Goal: Task Accomplishment & Management: Manage account settings

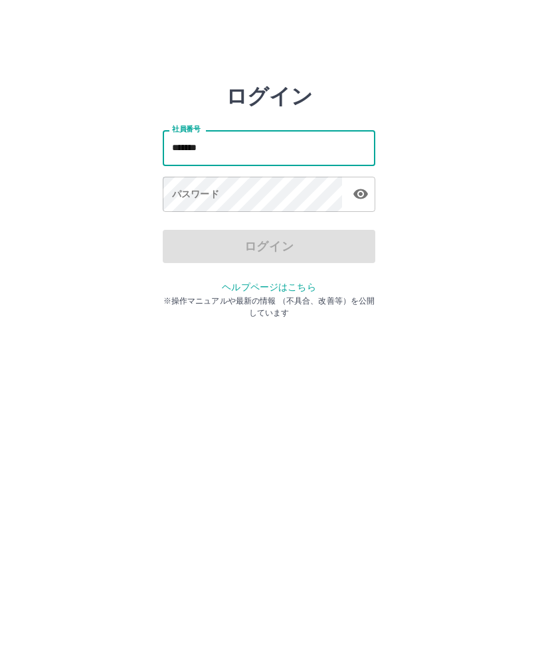
type input "*******"
click at [185, 189] on div "パスワード パスワード" at bounding box center [269, 195] width 212 height 37
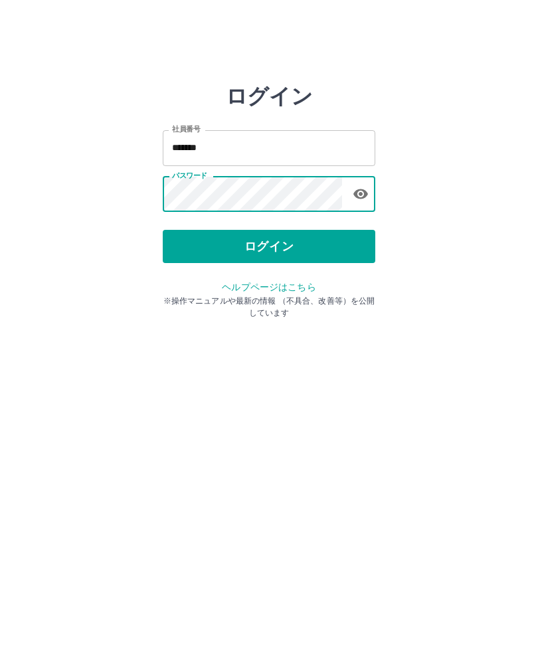
click at [250, 254] on button "ログイン" at bounding box center [269, 246] width 212 height 33
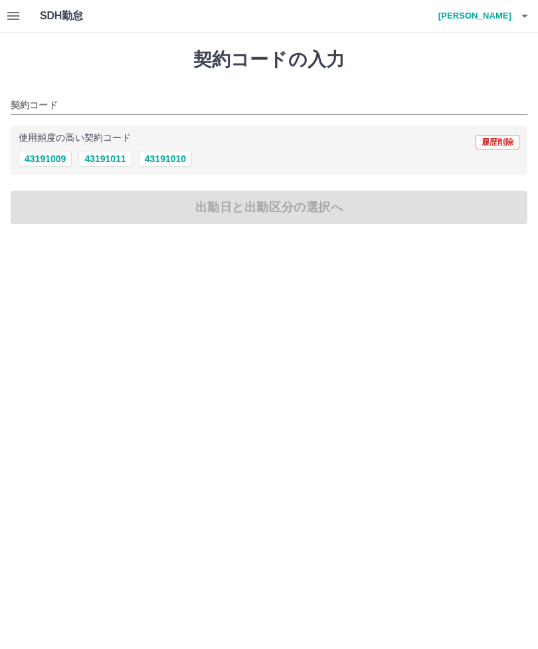
click at [9, 17] on icon "button" at bounding box center [13, 16] width 12 height 8
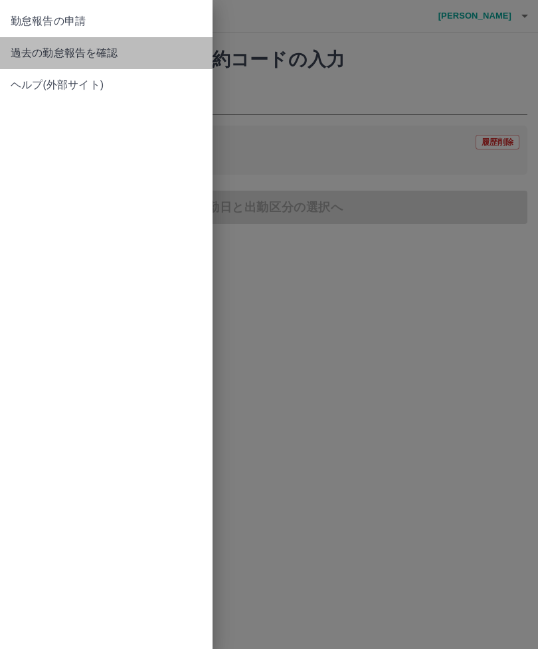
click at [114, 59] on span "過去の勤怠報告を確認" at bounding box center [106, 53] width 191 height 16
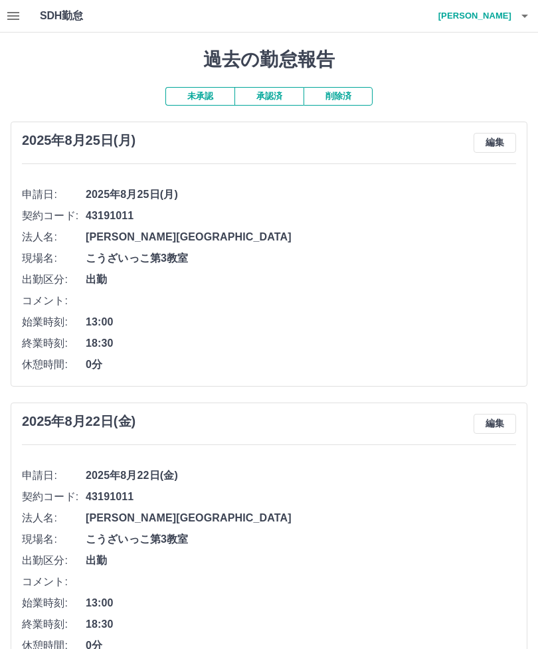
click at [489, 17] on h4 "宮本　美香" at bounding box center [472, 16] width 80 height 32
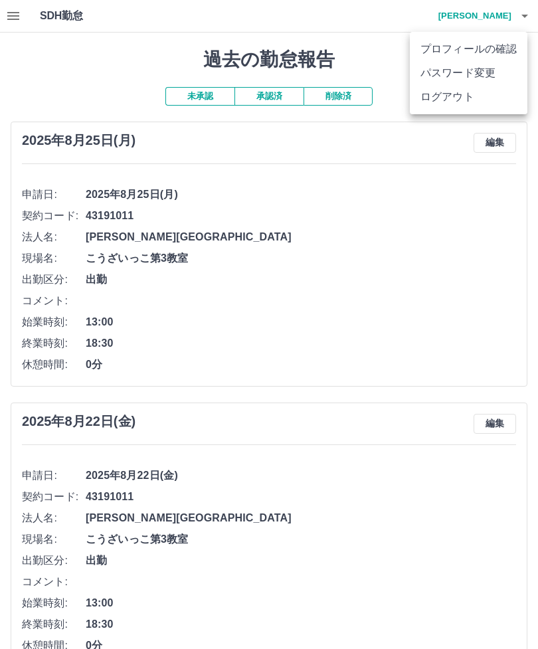
click at [479, 104] on li "ログアウト" at bounding box center [469, 97] width 118 height 24
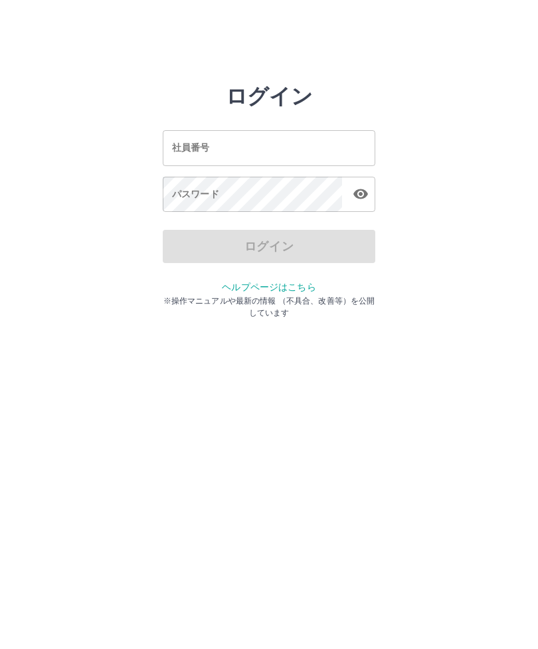
click at [285, 164] on input "社員番号" at bounding box center [269, 147] width 212 height 35
type input "*******"
click at [179, 199] on div "パスワード パスワード" at bounding box center [269, 195] width 212 height 37
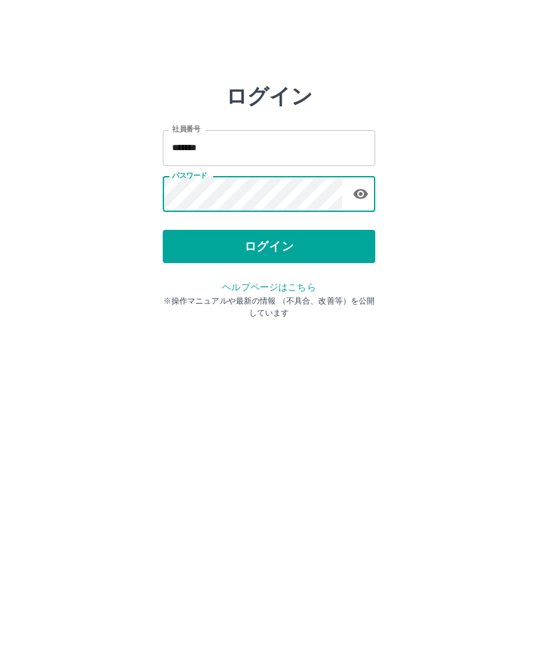
click at [262, 256] on button "ログイン" at bounding box center [269, 246] width 212 height 33
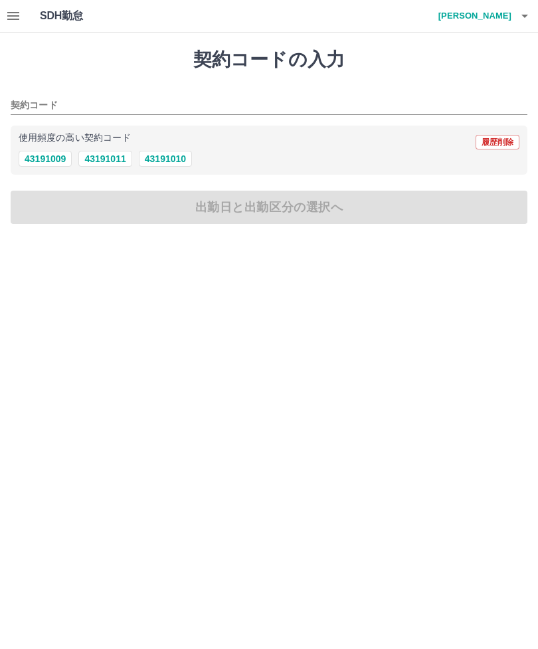
click at [18, 13] on icon "button" at bounding box center [13, 16] width 12 height 8
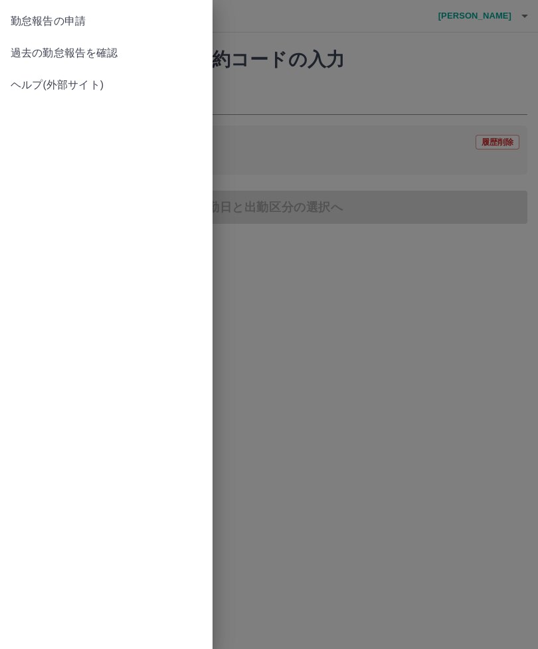
click at [109, 55] on span "過去の勤怠報告を確認" at bounding box center [106, 53] width 191 height 16
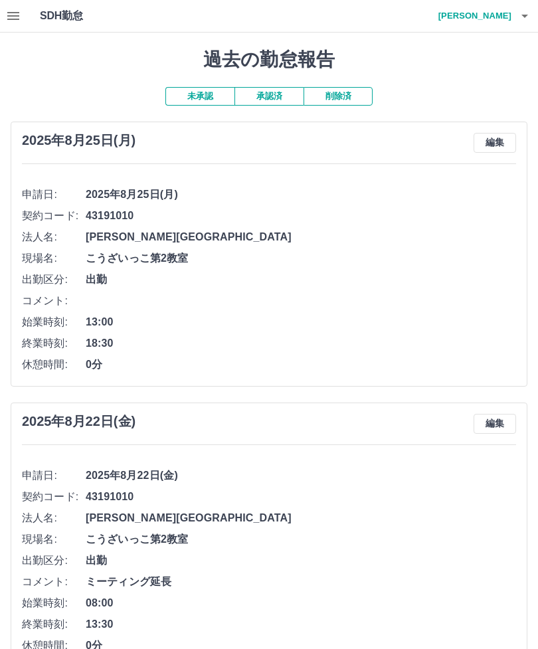
click at [492, 21] on h4 "矢田貝　みどり" at bounding box center [472, 16] width 80 height 32
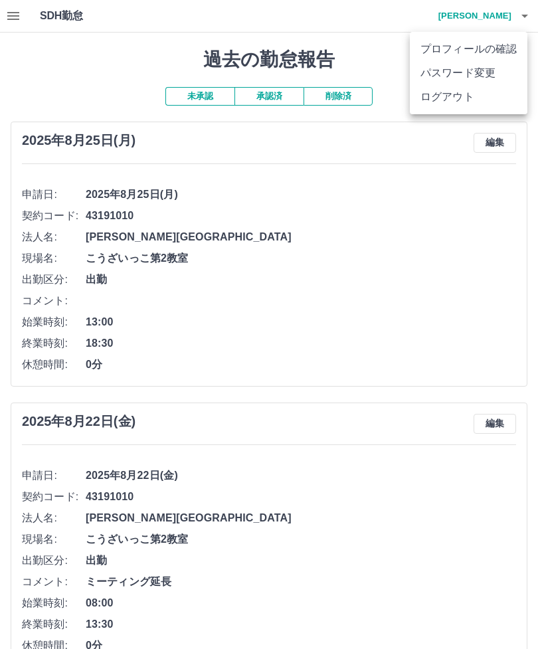
click at [478, 101] on li "ログアウト" at bounding box center [469, 97] width 118 height 24
